Goal: Task Accomplishment & Management: Manage account settings

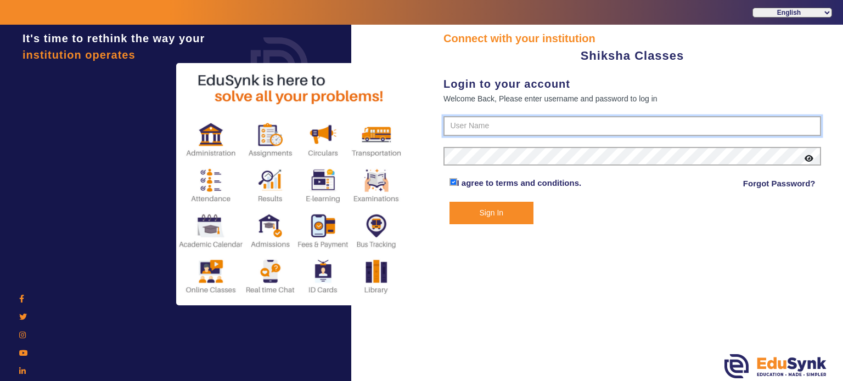
click at [459, 120] on input "text" at bounding box center [632, 126] width 378 height 20
paste input "9113023453"
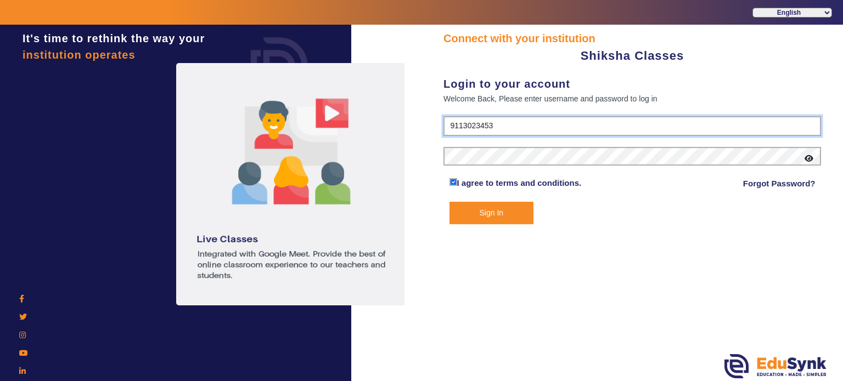
type input "9113023453"
click at [477, 144] on form "9113023453 I agree to terms and conditions. Forgot Password? Sign In" at bounding box center [632, 170] width 378 height 108
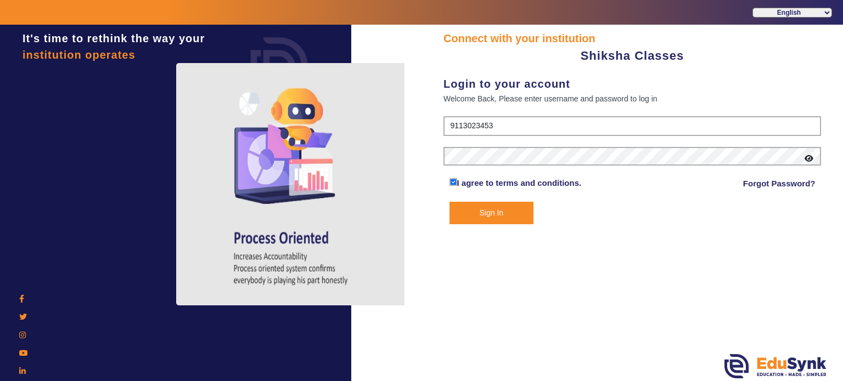
click at [479, 209] on button "Sign In" at bounding box center [492, 213] width 85 height 23
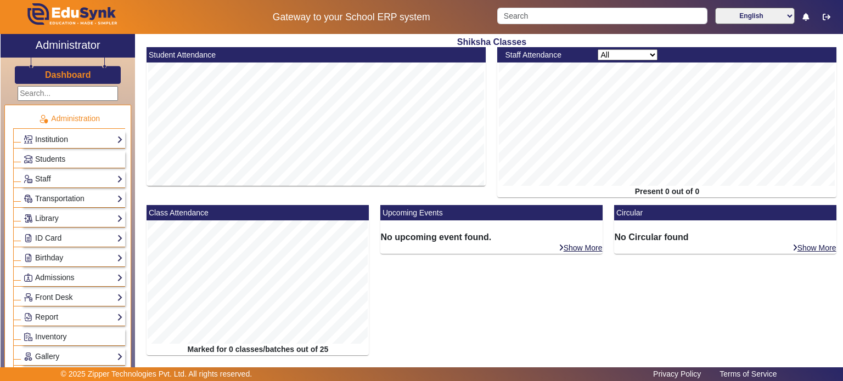
click at [78, 142] on link "Institution" at bounding box center [73, 139] width 99 height 13
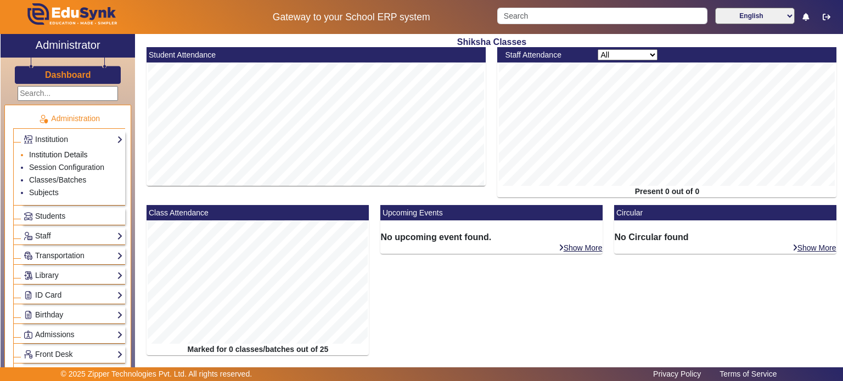
click at [71, 152] on link "Institution Details" at bounding box center [58, 154] width 59 height 9
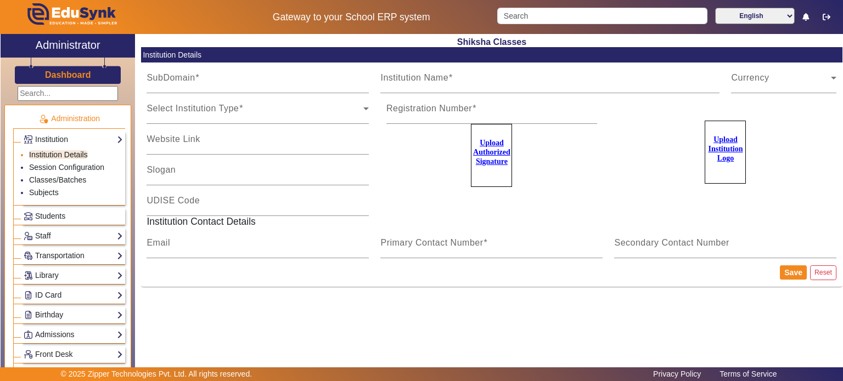
type input "shikshaclasses"
type input "Shiksha Classes"
type input "NA"
type input "[EMAIL_ADDRESS][DOMAIN_NAME]"
type input "9113023453"
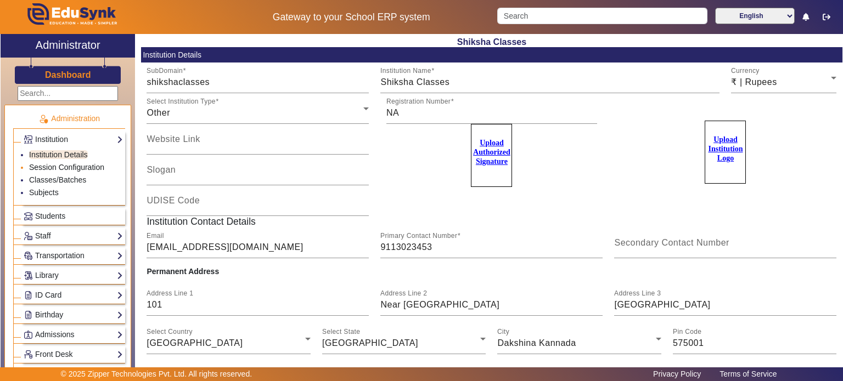
click at [69, 164] on link "Session Configuration" at bounding box center [66, 167] width 75 height 9
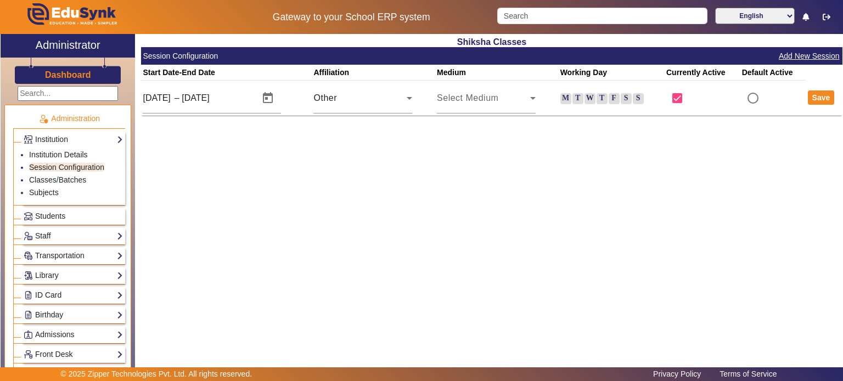
click at [563, 103] on label "M" at bounding box center [565, 98] width 11 height 11
click at [0, 0] on input "M" at bounding box center [0, 0] width 0 height 0
click at [576, 103] on label "T" at bounding box center [577, 98] width 11 height 11
click at [0, 0] on input "T" at bounding box center [0, 0] width 0 height 0
click at [595, 99] on label "W" at bounding box center [590, 98] width 11 height 11
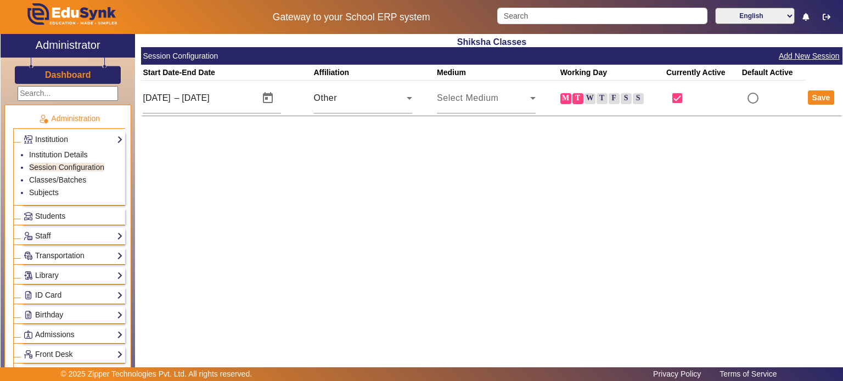
click at [0, 0] on input "W" at bounding box center [0, 0] width 0 height 0
click at [601, 99] on label "T" at bounding box center [602, 98] width 11 height 11
click at [0, 0] on input "T" at bounding box center [0, 0] width 0 height 0
click at [610, 99] on label "F" at bounding box center [614, 98] width 11 height 11
click at [0, 0] on input "F" at bounding box center [0, 0] width 0 height 0
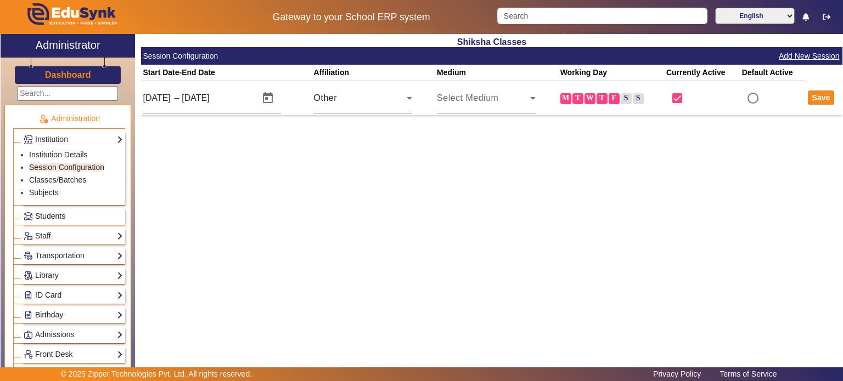
click at [630, 98] on label "S" at bounding box center [626, 98] width 11 height 11
click at [0, 0] on input "S" at bounding box center [0, 0] width 0 height 0
click at [810, 99] on button "Save" at bounding box center [821, 98] width 27 height 14
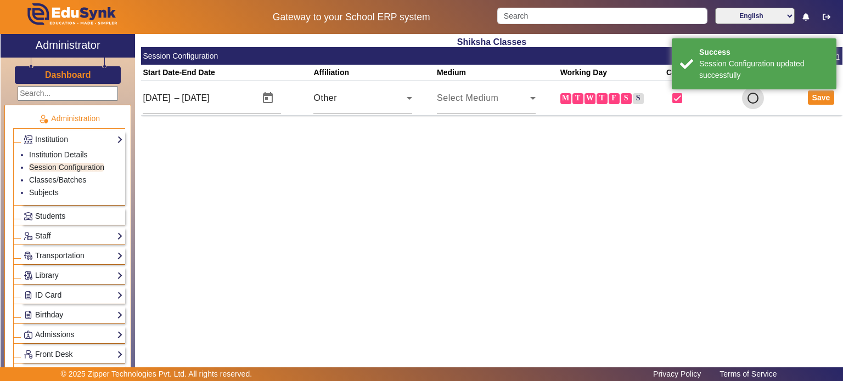
click at [753, 100] on input "radio" at bounding box center [753, 98] width 22 height 22
radio input "true"
click at [817, 99] on button "Save" at bounding box center [821, 98] width 27 height 14
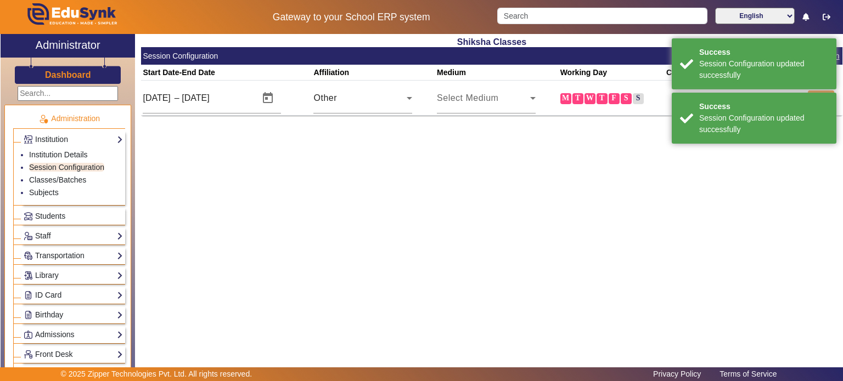
click at [437, 182] on div "Shiksha Classes Session Configuration Add New Session Start Date-End Date Affil…" at bounding box center [488, 200] width 707 height 332
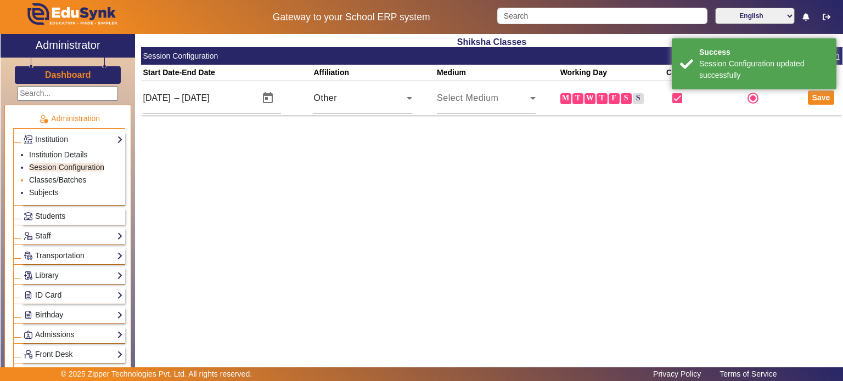
click at [72, 181] on link "Classes/Batches" at bounding box center [57, 180] width 57 height 9
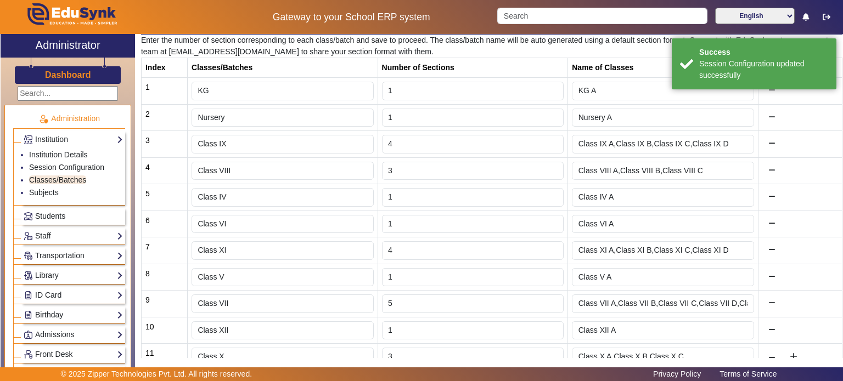
scroll to position [95, 0]
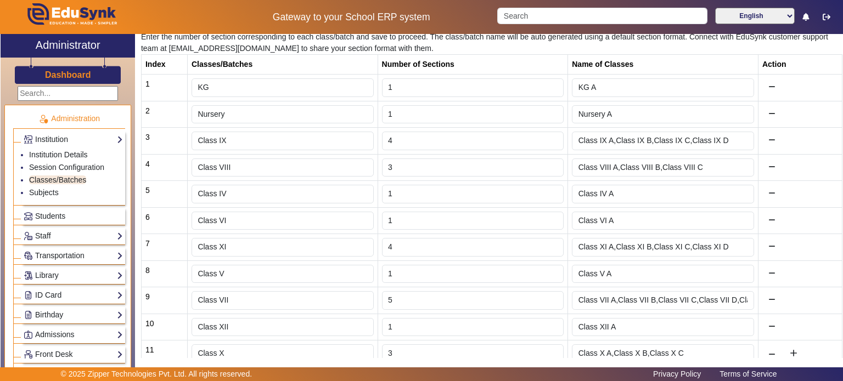
click at [335, 308] on td "Class VII" at bounding box center [282, 301] width 190 height 27
click at [48, 190] on link "Subjects" at bounding box center [44, 192] width 30 height 9
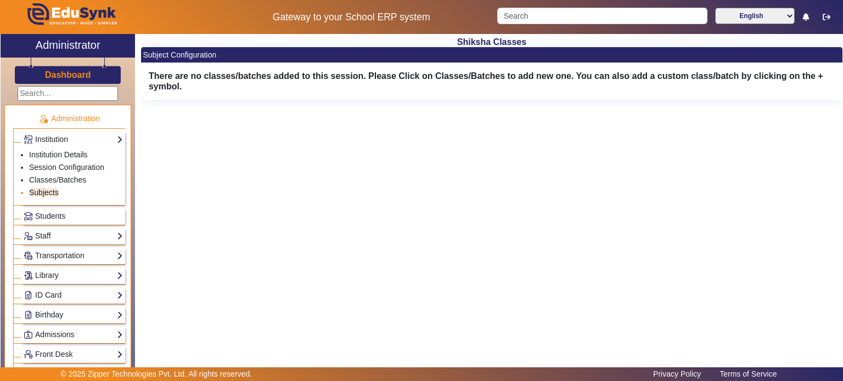
click at [48, 190] on link "Subjects" at bounding box center [44, 192] width 30 height 9
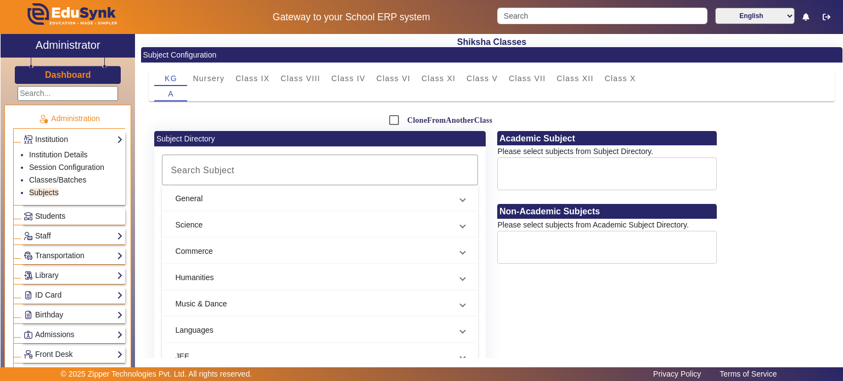
click at [43, 218] on span "Students" at bounding box center [50, 216] width 30 height 9
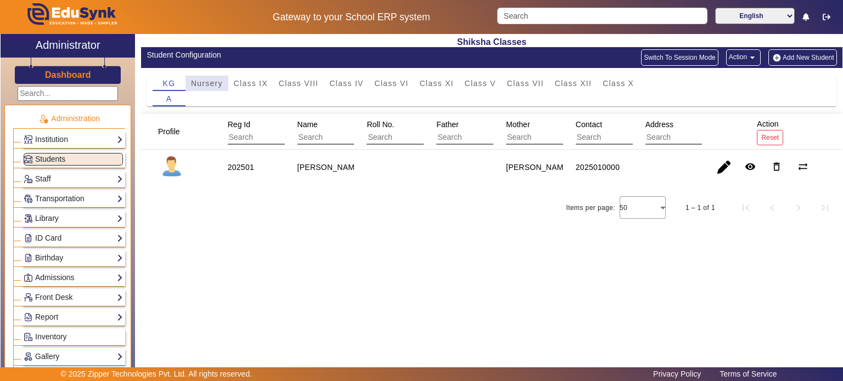
click at [214, 81] on span "Nursery" at bounding box center [207, 84] width 32 height 8
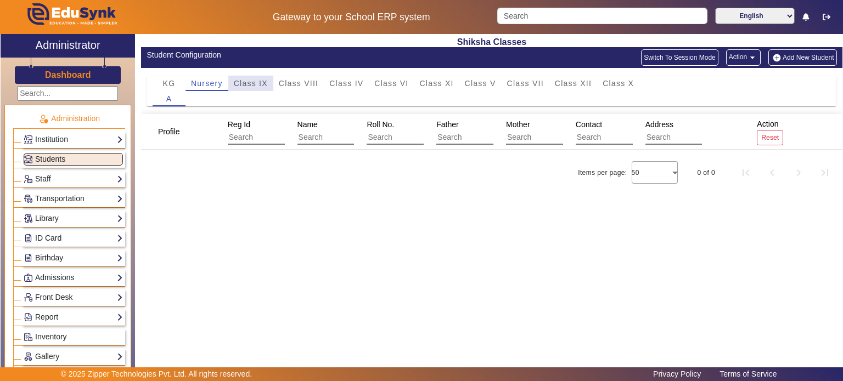
click at [244, 82] on span "Class IX" at bounding box center [251, 84] width 34 height 8
click at [298, 77] on span "Class VIII" at bounding box center [299, 83] width 40 height 15
click at [369, 75] on div "KG Nursery Class IX Class VIII Class IV Class VI Class XI Class V Class VII Cla…" at bounding box center [491, 91] width 701 height 46
click at [338, 81] on span "Class IV" at bounding box center [346, 84] width 34 height 8
click at [396, 80] on span "Class VI" at bounding box center [391, 84] width 34 height 8
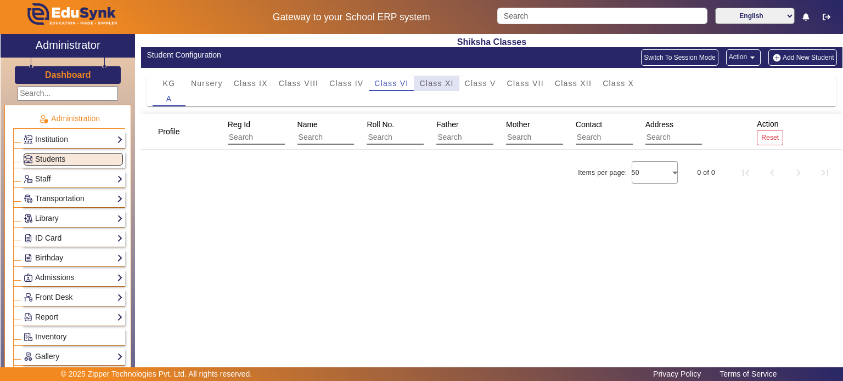
click at [450, 76] on span "Class XI" at bounding box center [436, 83] width 34 height 15
click at [497, 74] on div "KG Nursery Class IX Class VIII Class IV Class VI Class XI Class V Class VII Cla…" at bounding box center [491, 91] width 701 height 46
click at [482, 82] on span "Class V" at bounding box center [480, 84] width 31 height 8
click at [182, 87] on div "KG" at bounding box center [169, 83] width 33 height 15
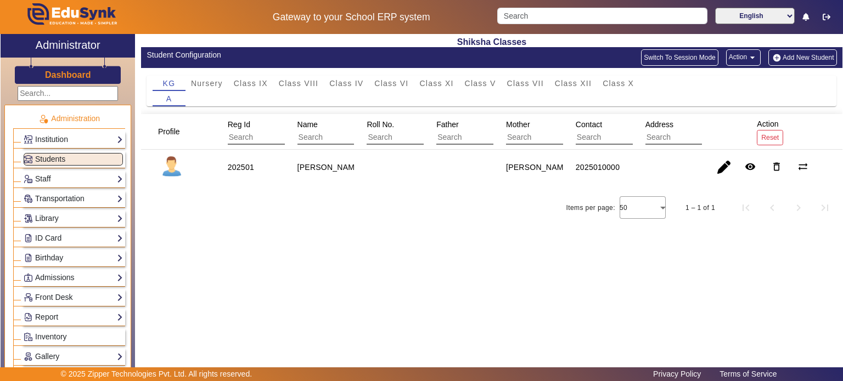
click at [372, 209] on div "Items per page: 50 1 – 1 of 1" at bounding box center [491, 208] width 701 height 31
click at [86, 75] on h3 "Dashboard" at bounding box center [68, 75] width 46 height 10
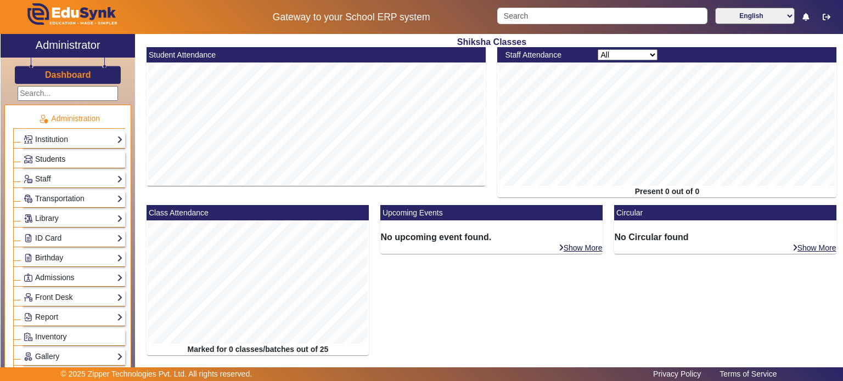
click at [66, 154] on link "Students" at bounding box center [73, 159] width 99 height 13
